Goal: Communication & Community: Answer question/provide support

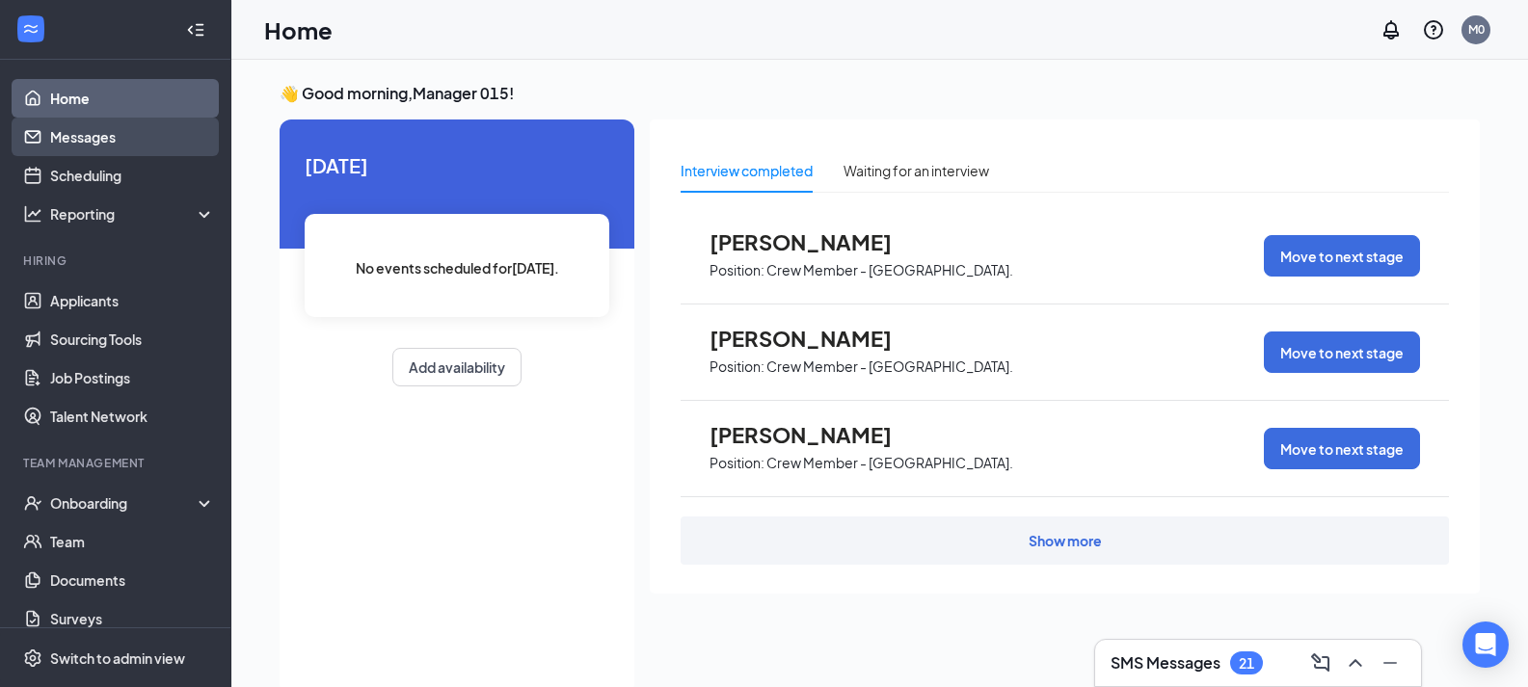
click at [104, 140] on link "Messages" at bounding box center [132, 137] width 165 height 39
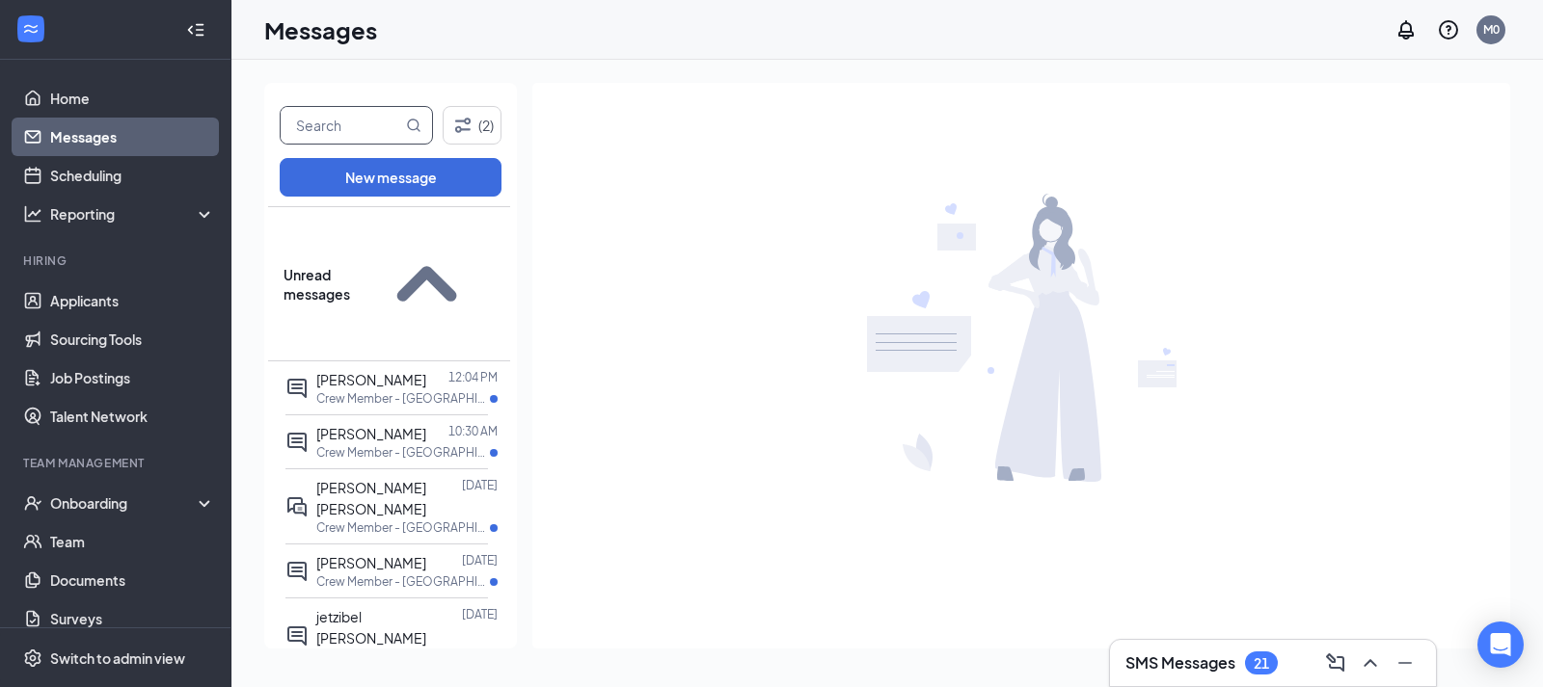
click at [380, 134] on input "text" at bounding box center [341, 125] width 121 height 37
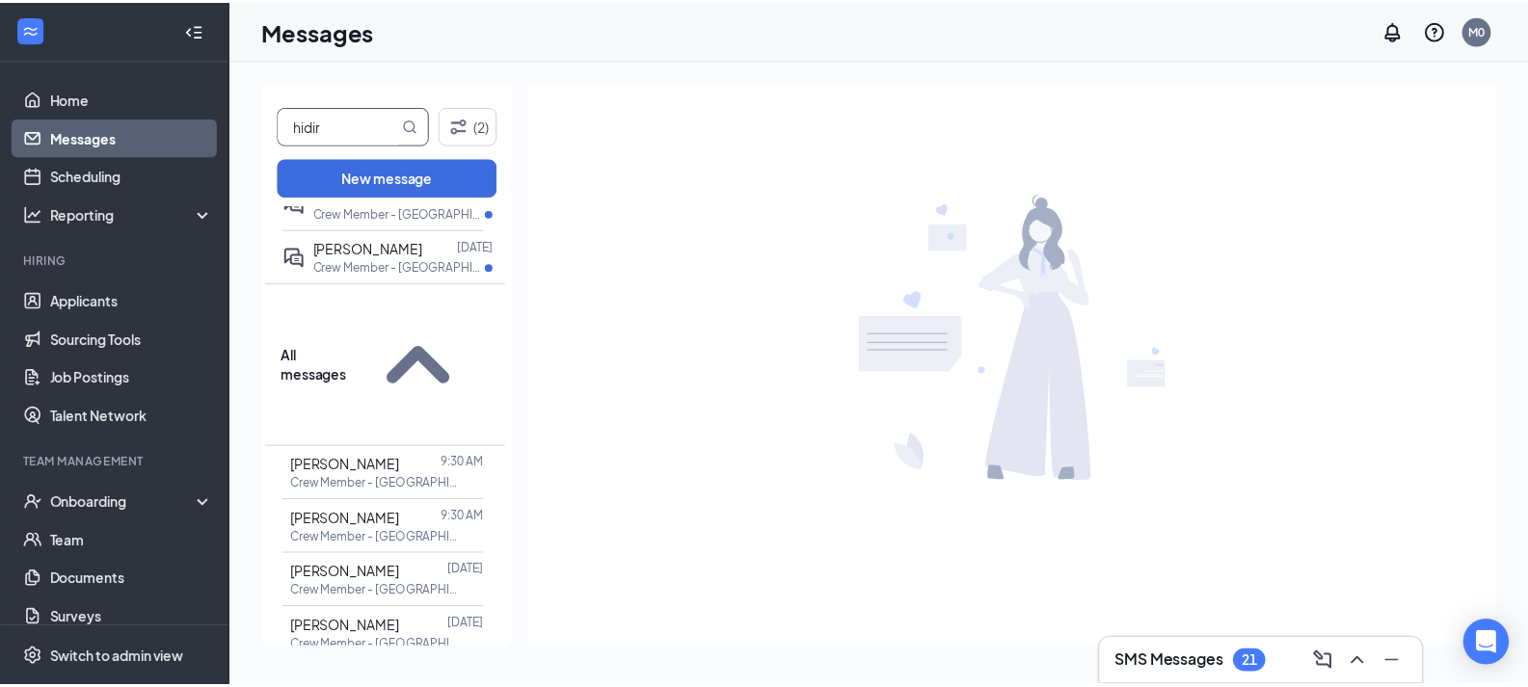
scroll to position [1587, 0]
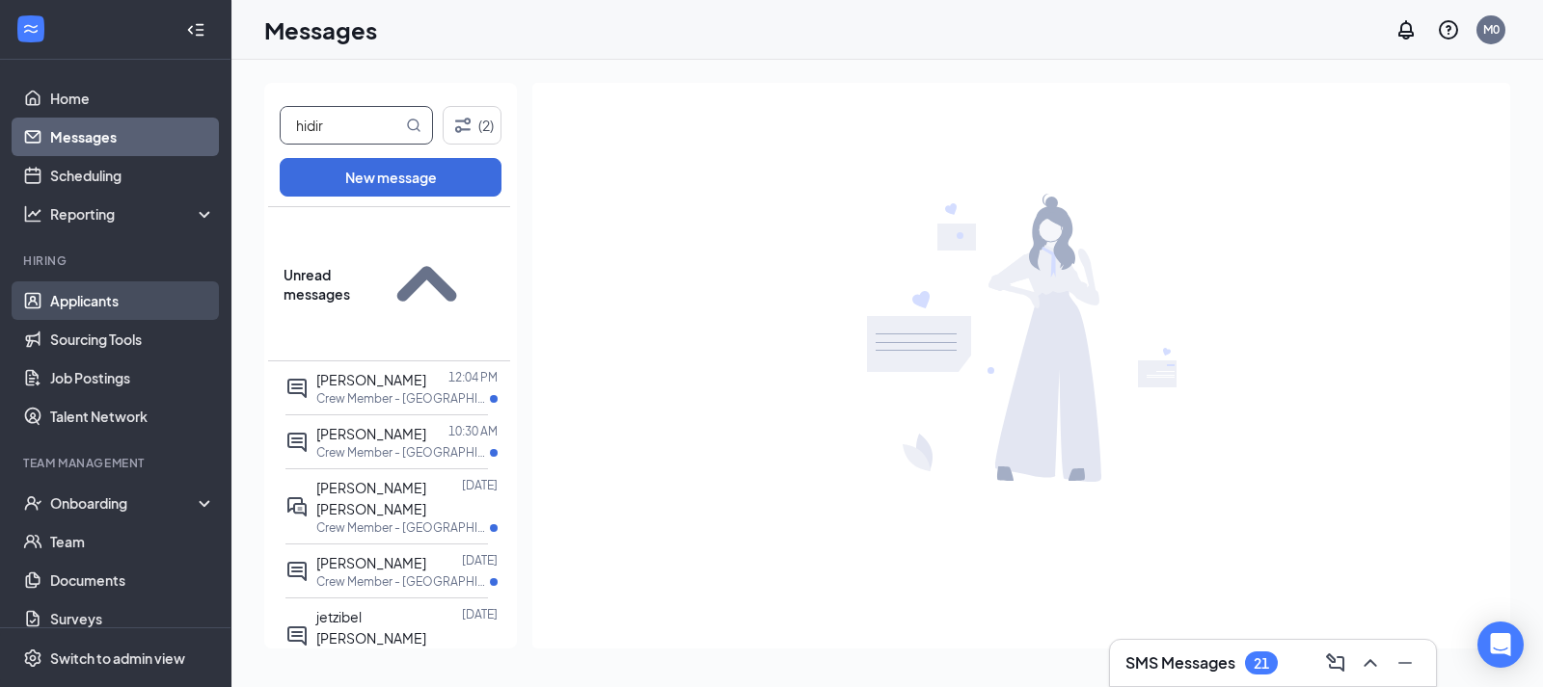
type input "hidir"
click at [125, 291] on link "Applicants" at bounding box center [132, 301] width 165 height 39
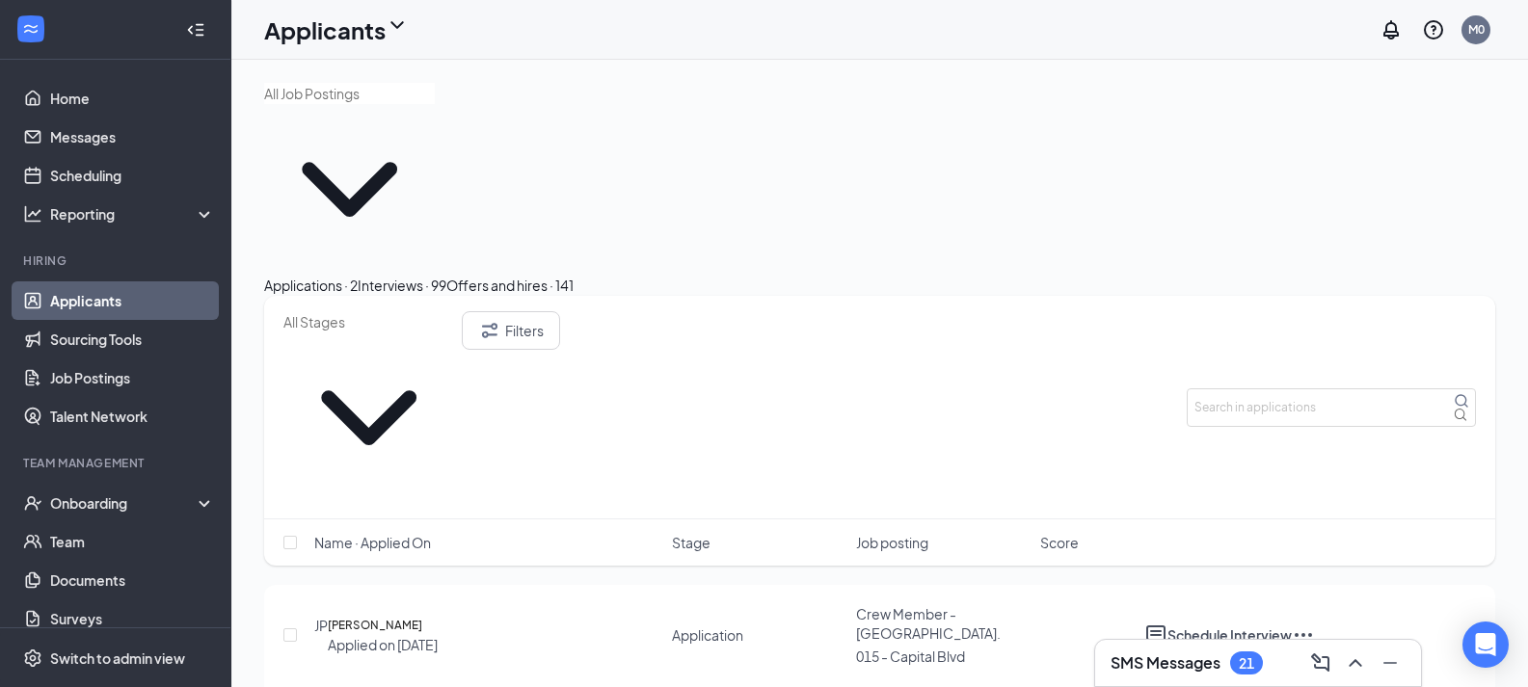
click at [574, 275] on div "Offers and hires · 141" at bounding box center [509, 285] width 127 height 21
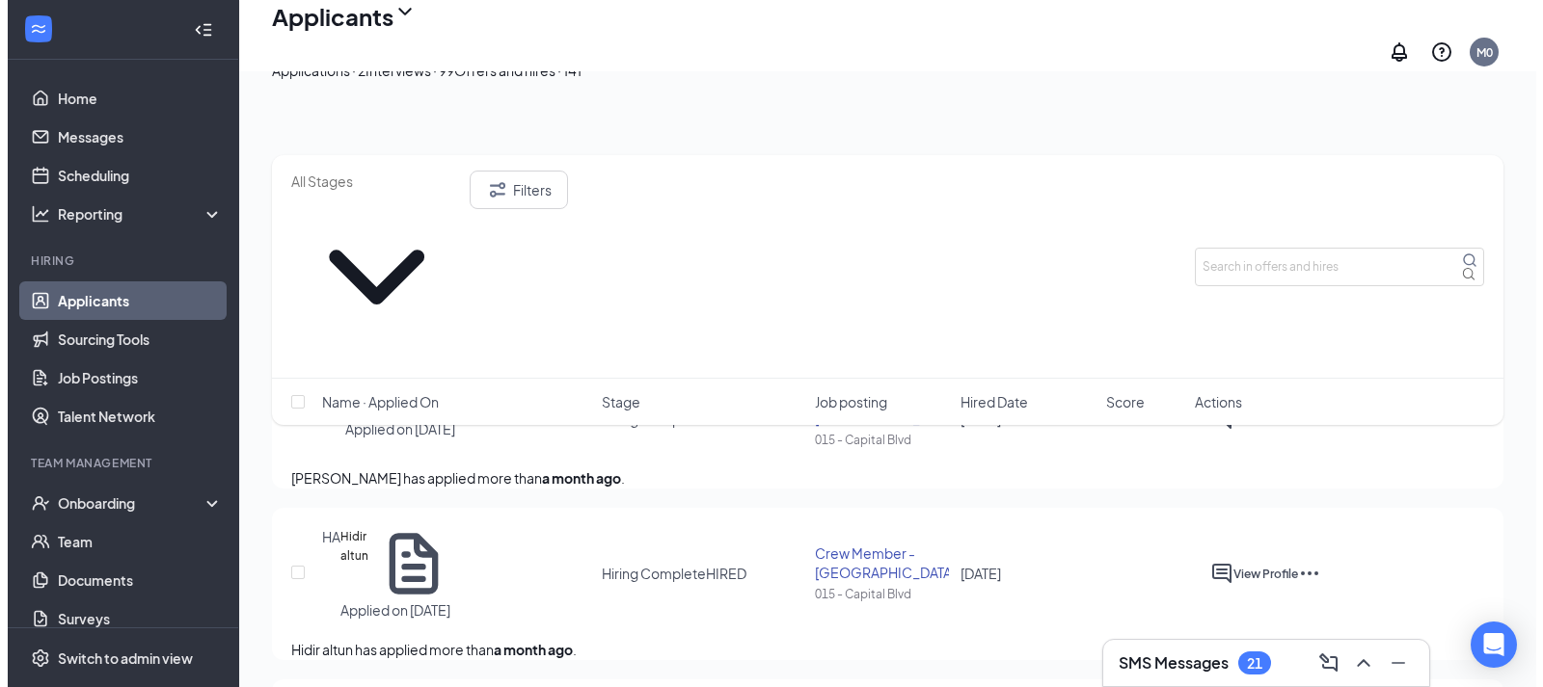
scroll to position [386, 0]
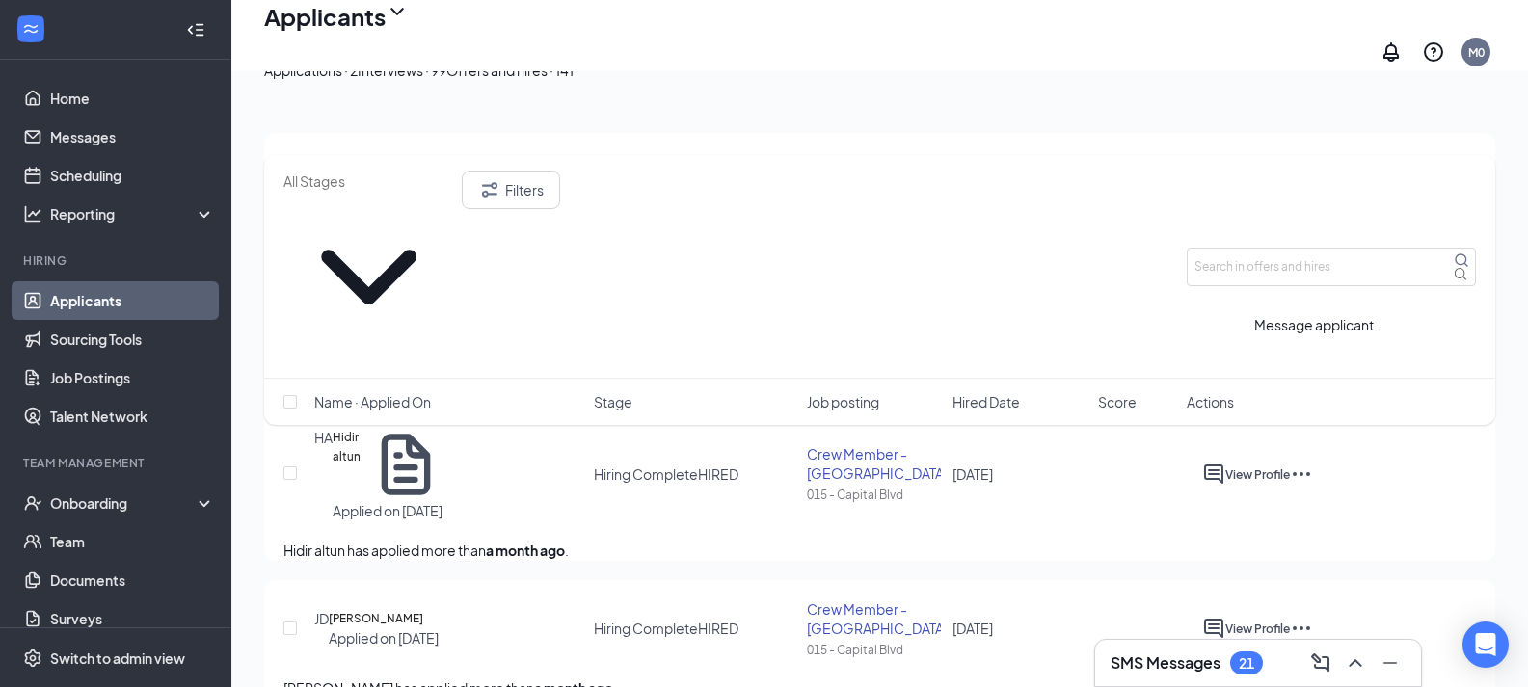
click at [1223, 465] on icon "ActiveChat" at bounding box center [1213, 474] width 19 height 19
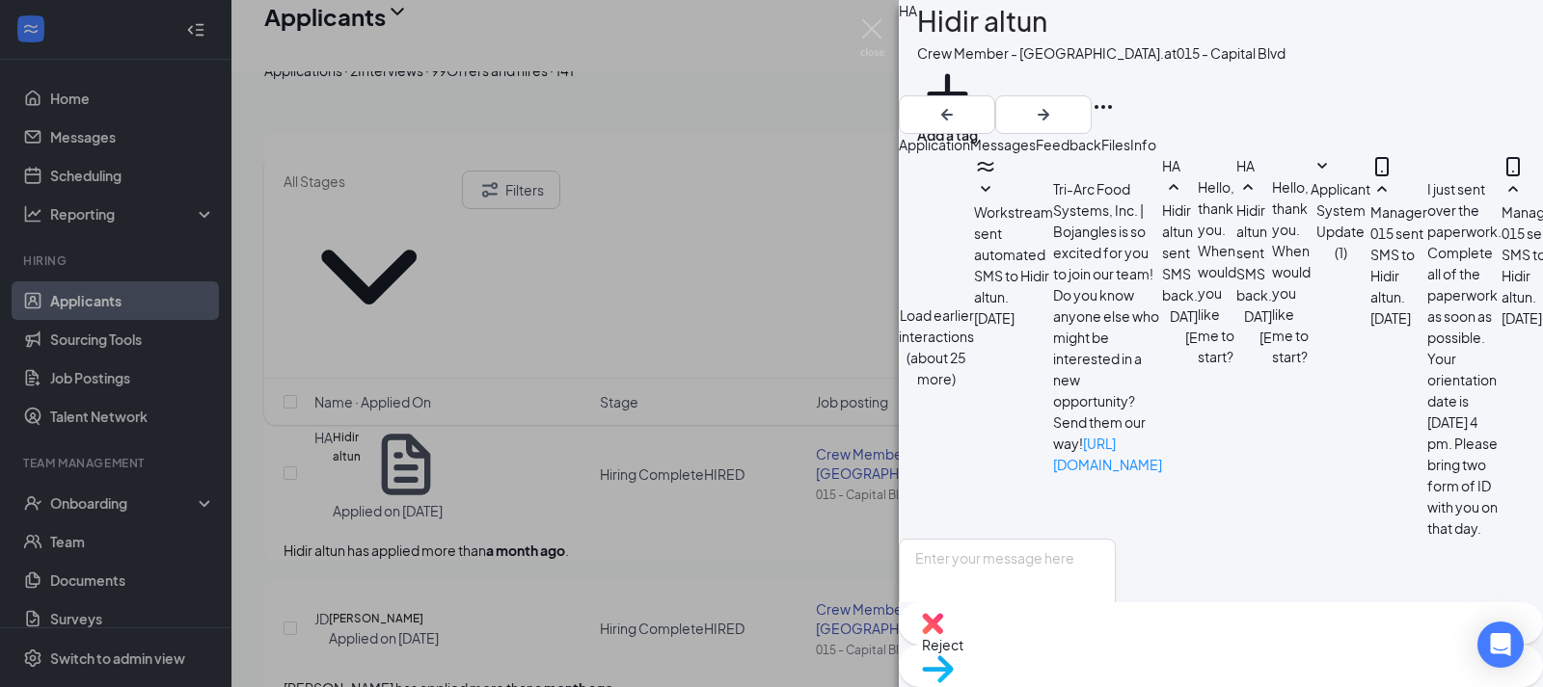
scroll to position [947, 0]
click at [1116, 539] on textarea at bounding box center [1007, 597] width 217 height 116
type textarea "Hello Hidir, We are short tonight. I was wondering if you could come in. I know…"
click at [1116, 655] on button "Send" at bounding box center [1099, 686] width 34 height 62
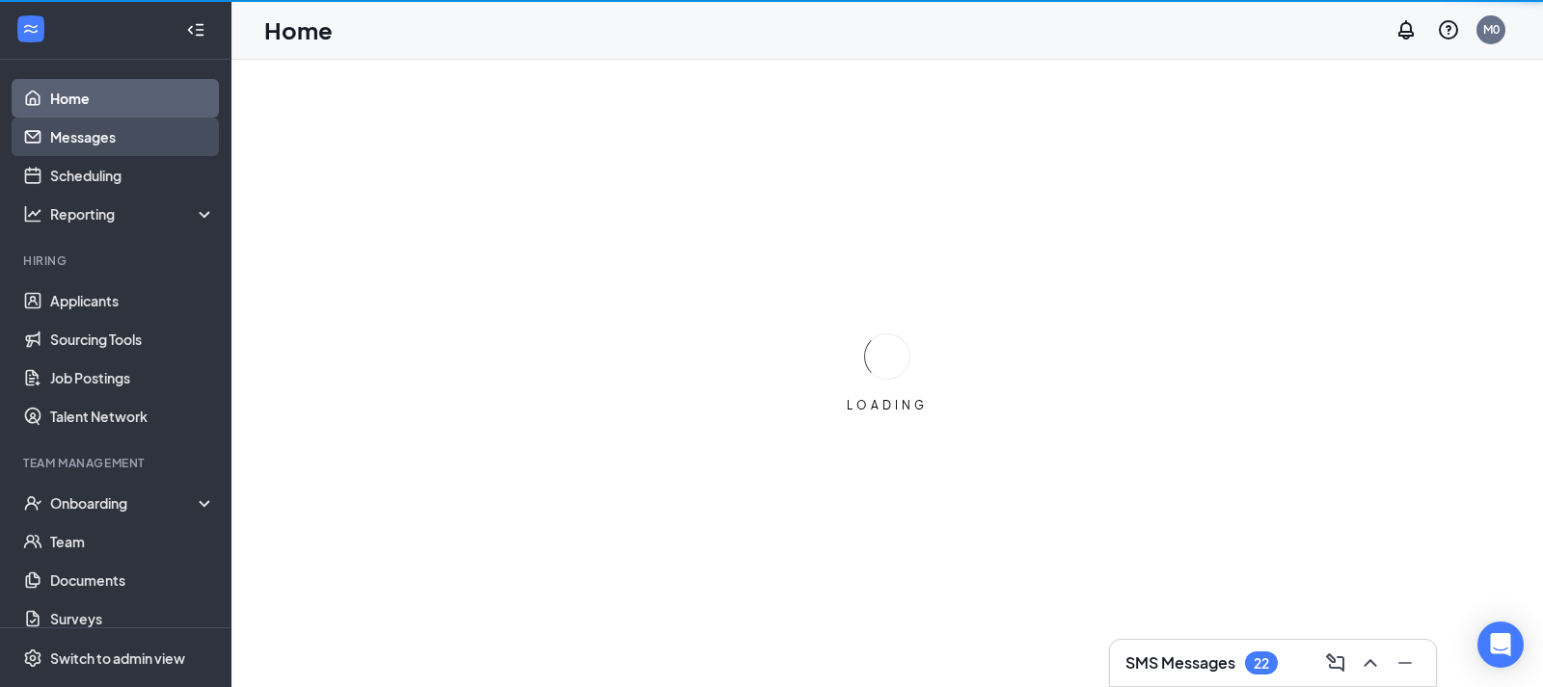
click at [114, 138] on link "Messages" at bounding box center [132, 137] width 165 height 39
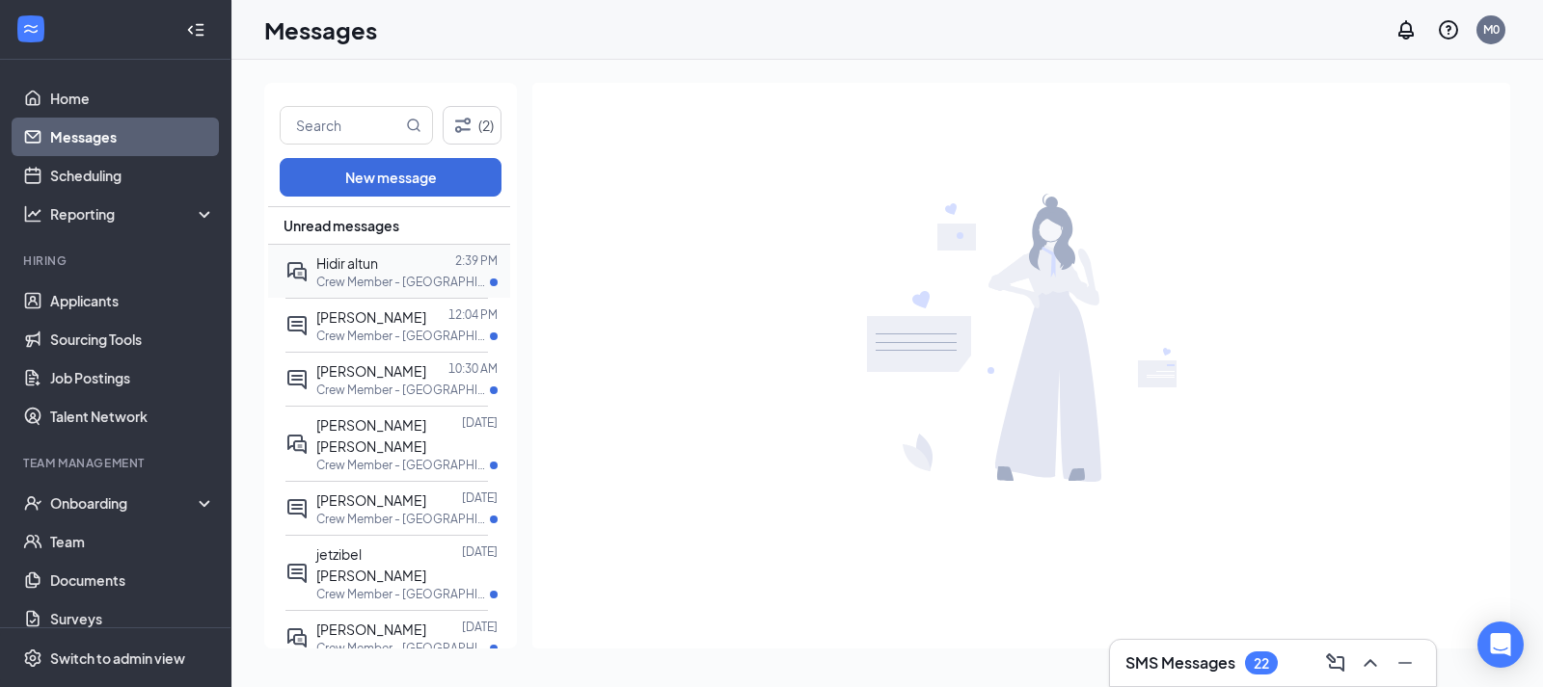
click at [440, 281] on p "Crew Member - [GEOGRAPHIC_DATA]. at [GEOGRAPHIC_DATA]" at bounding box center [403, 282] width 174 height 16
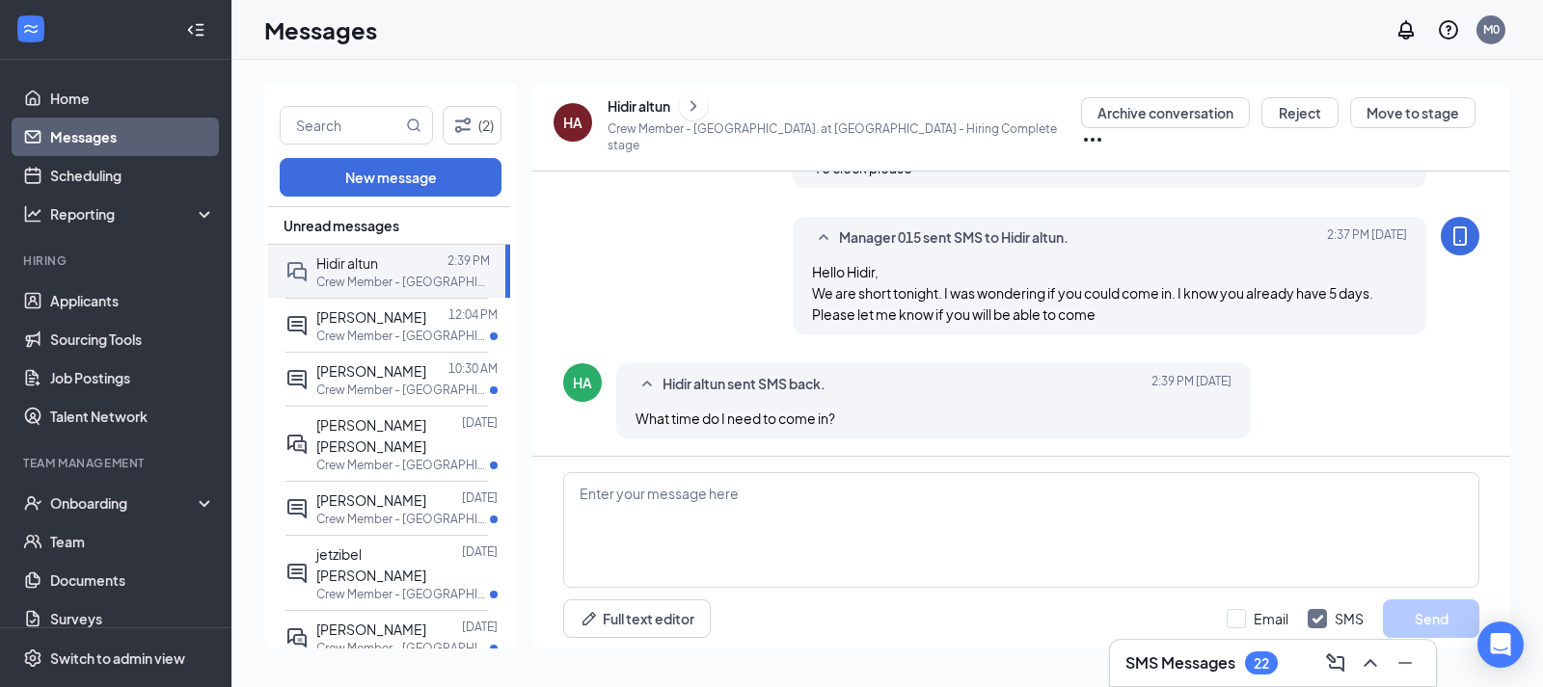
scroll to position [876, 0]
click at [1073, 406] on div "What time do I need to come in?" at bounding box center [933, 416] width 596 height 21
click at [846, 485] on textarea at bounding box center [1021, 530] width 916 height 116
type textarea "4:00 will be perfect"
click at [1406, 612] on button "Send" at bounding box center [1431, 619] width 96 height 39
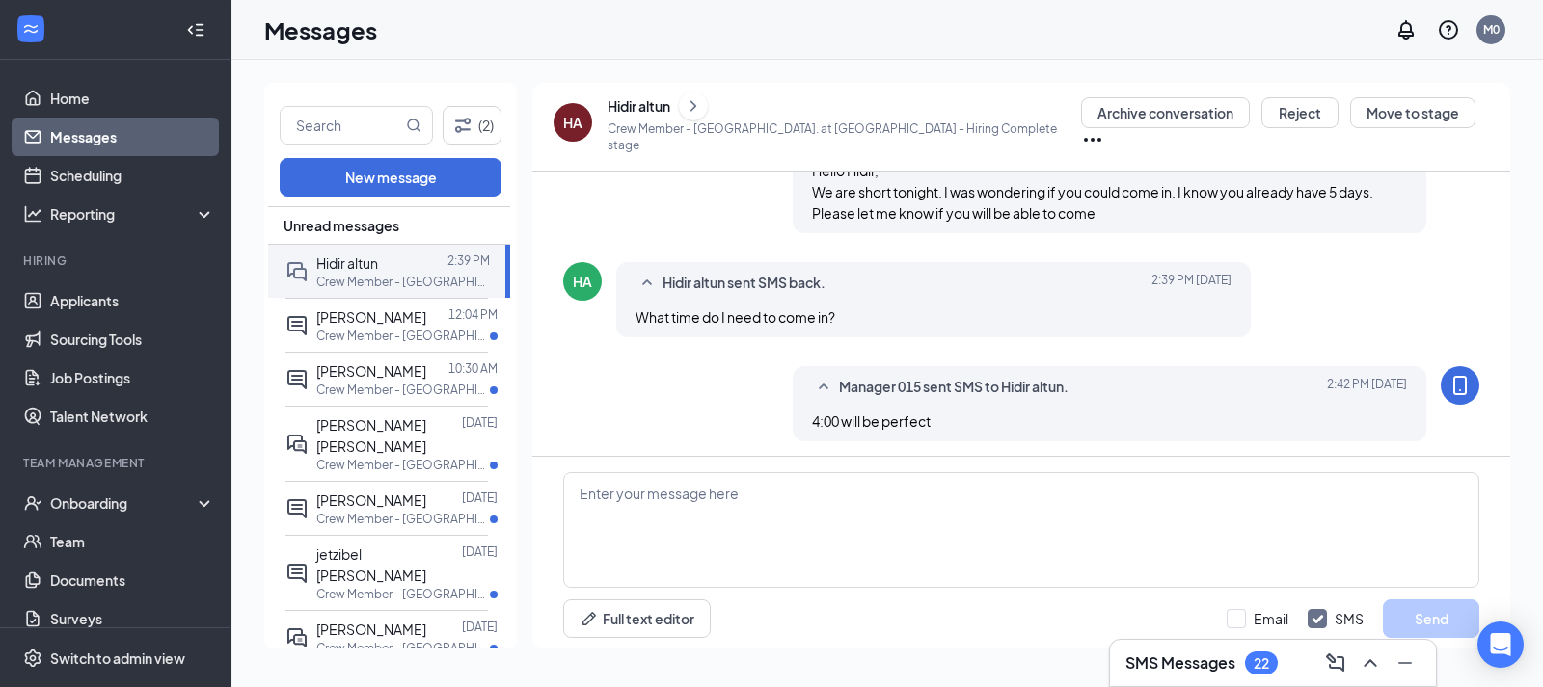
scroll to position [981, 0]
